Goal: Information Seeking & Learning: Learn about a topic

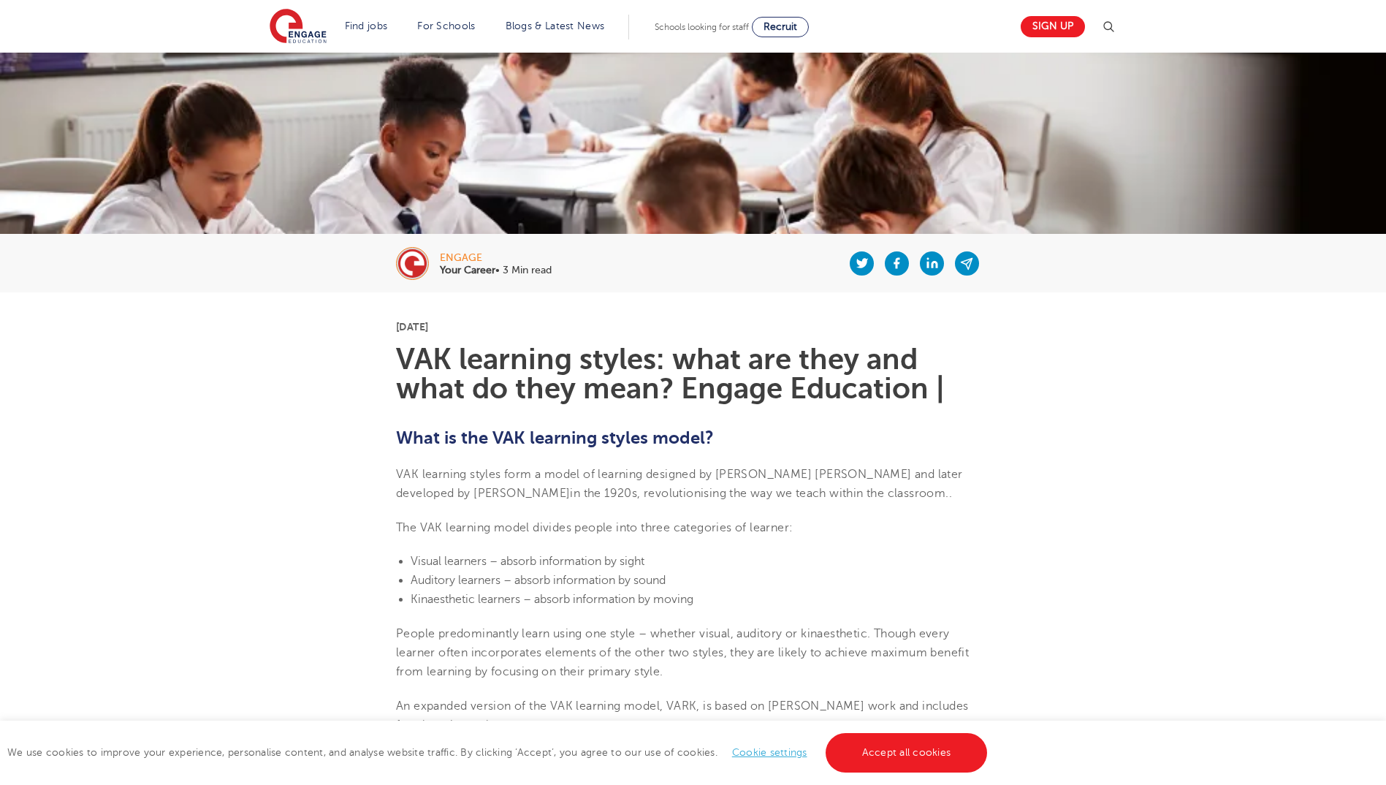
scroll to position [146, 0]
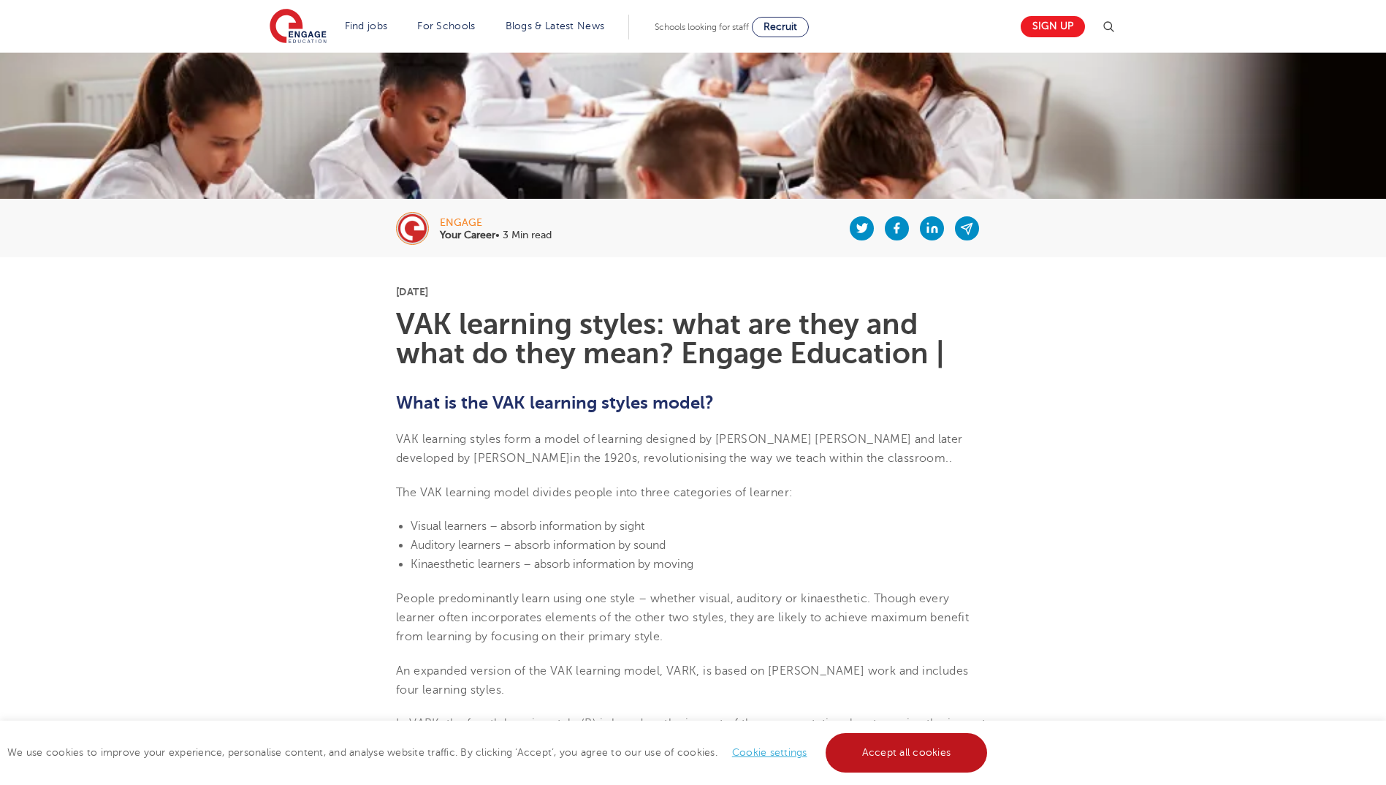
click at [897, 757] on link "Accept all cookies" at bounding box center [907, 752] width 162 height 39
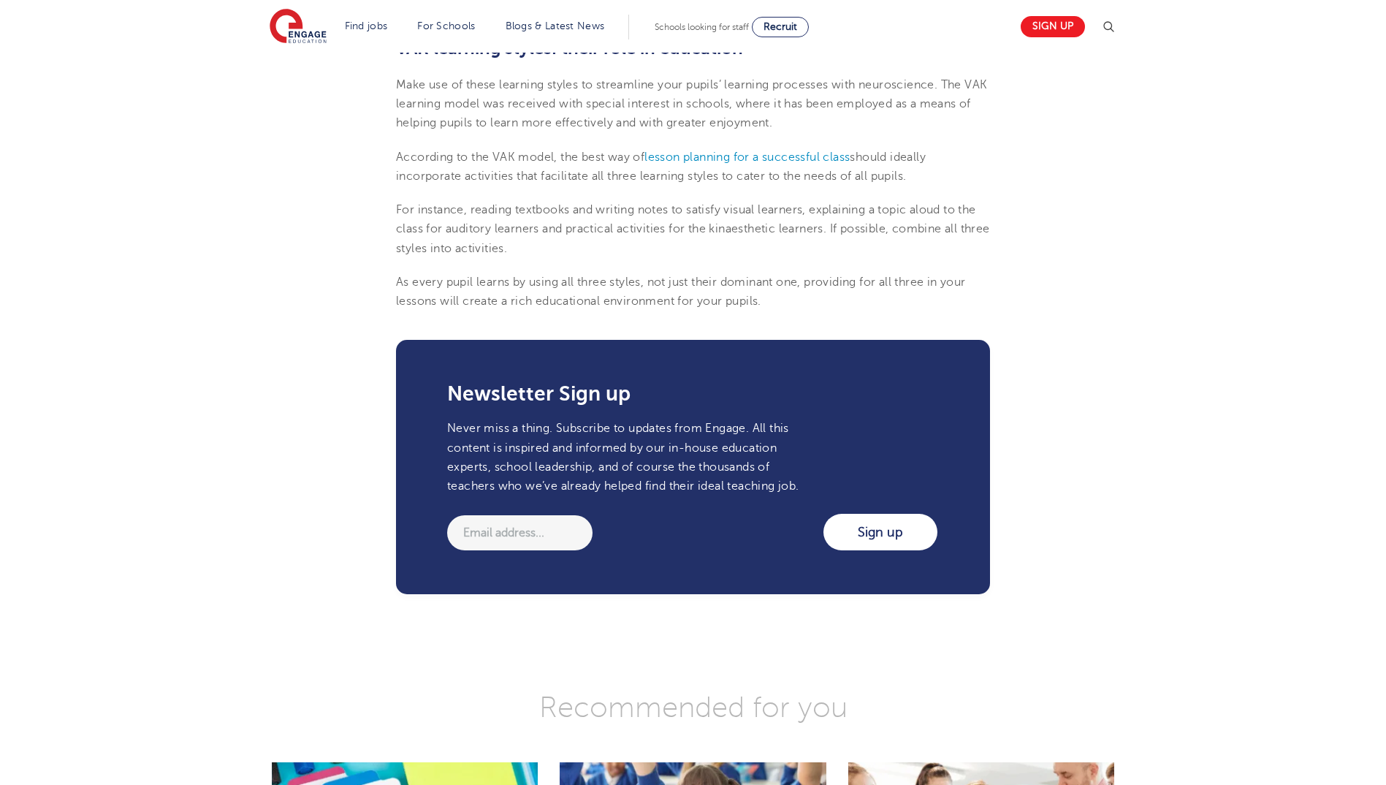
scroll to position [1753, 0]
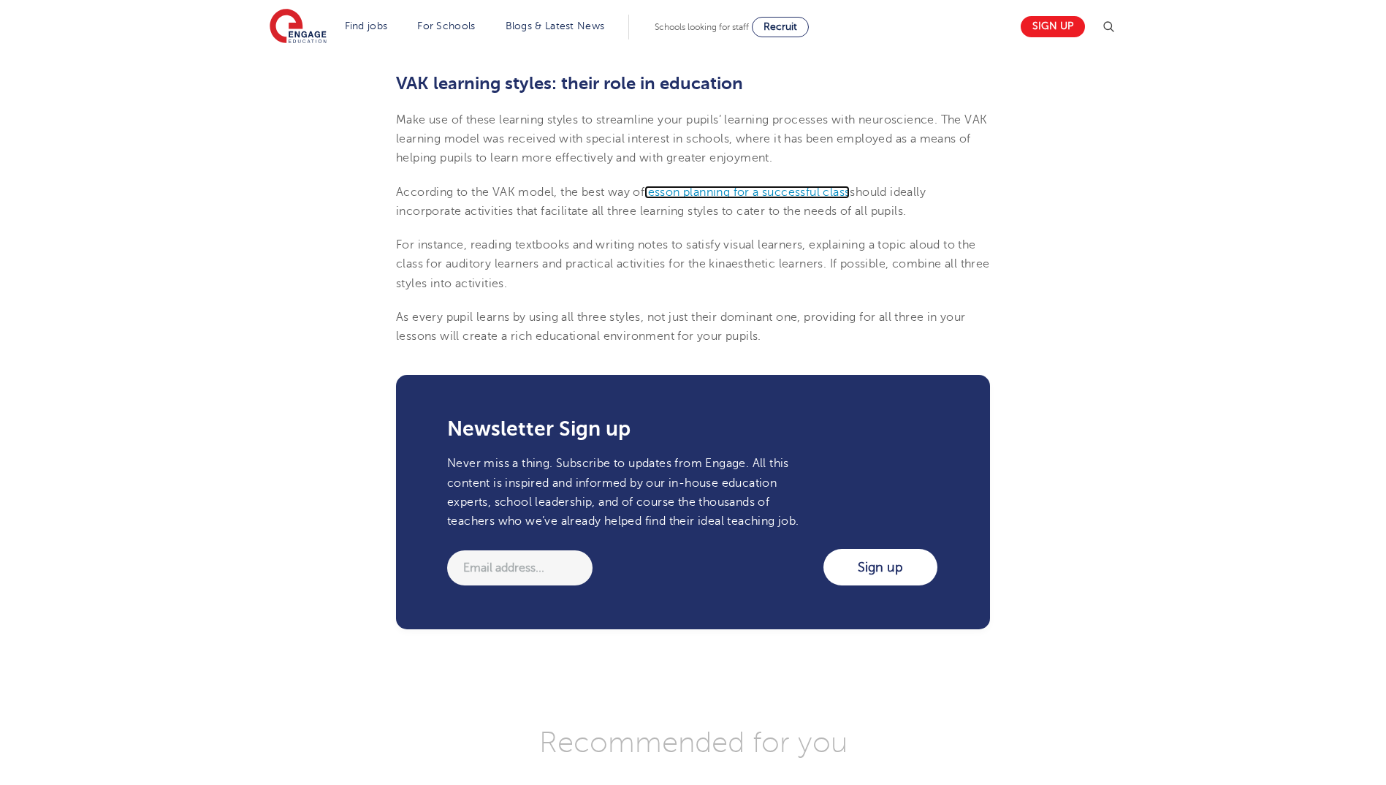
click at [712, 194] on span "lesson planning for a successful class" at bounding box center [746, 192] width 205 height 13
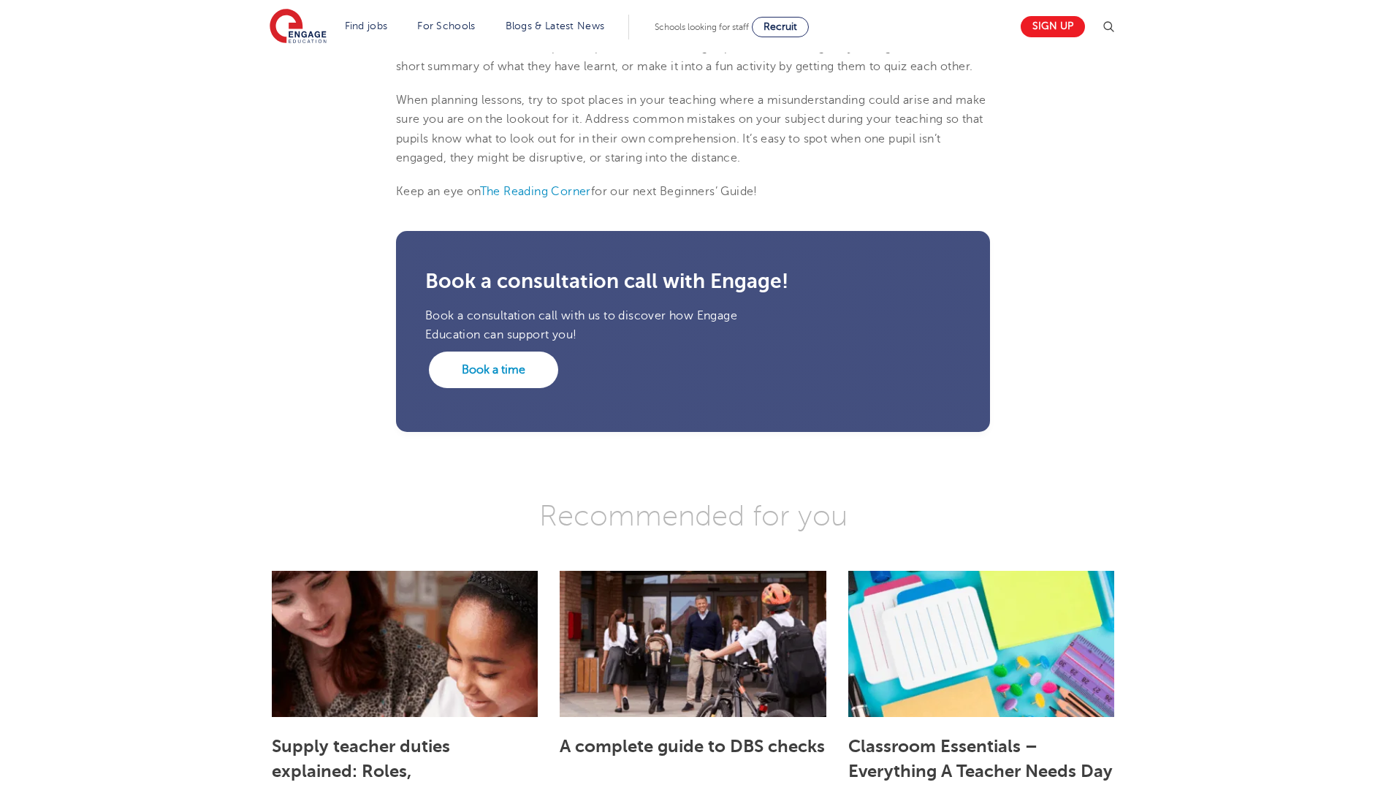
scroll to position [3068, 0]
